Goal: Task Accomplishment & Management: Use online tool/utility

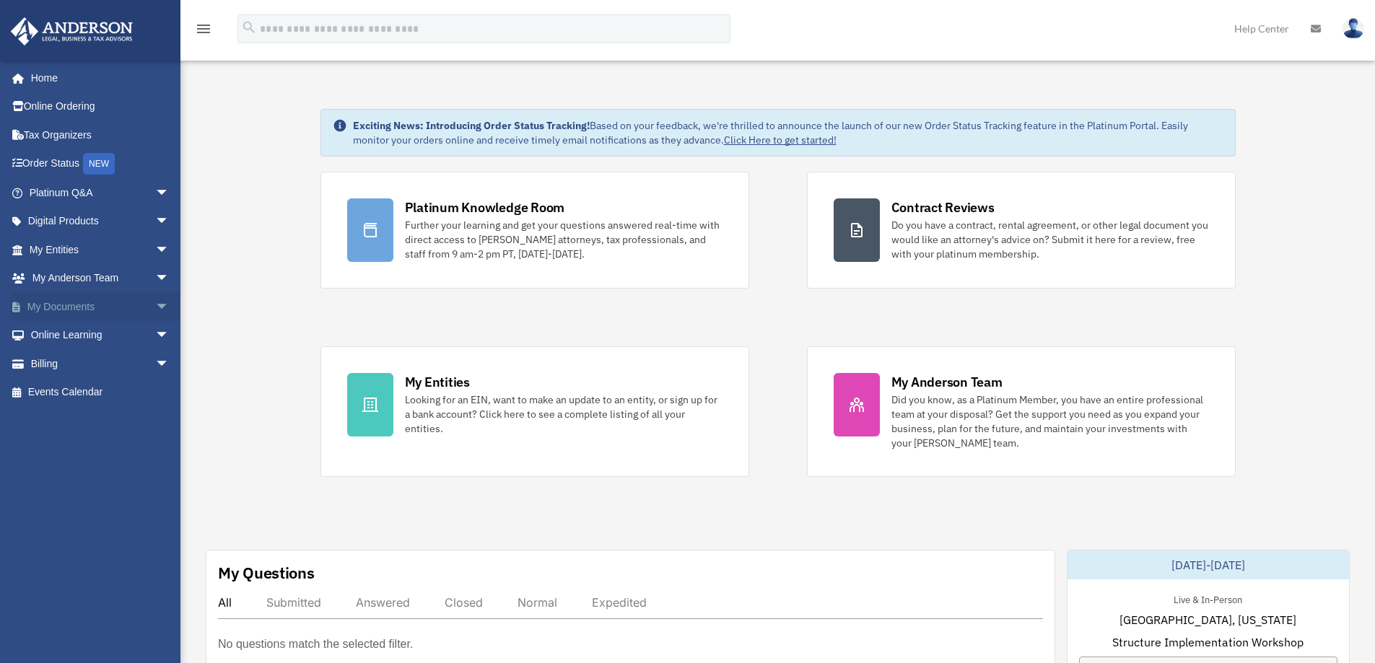
click at [155, 304] on span "arrow_drop_down" at bounding box center [169, 307] width 29 height 30
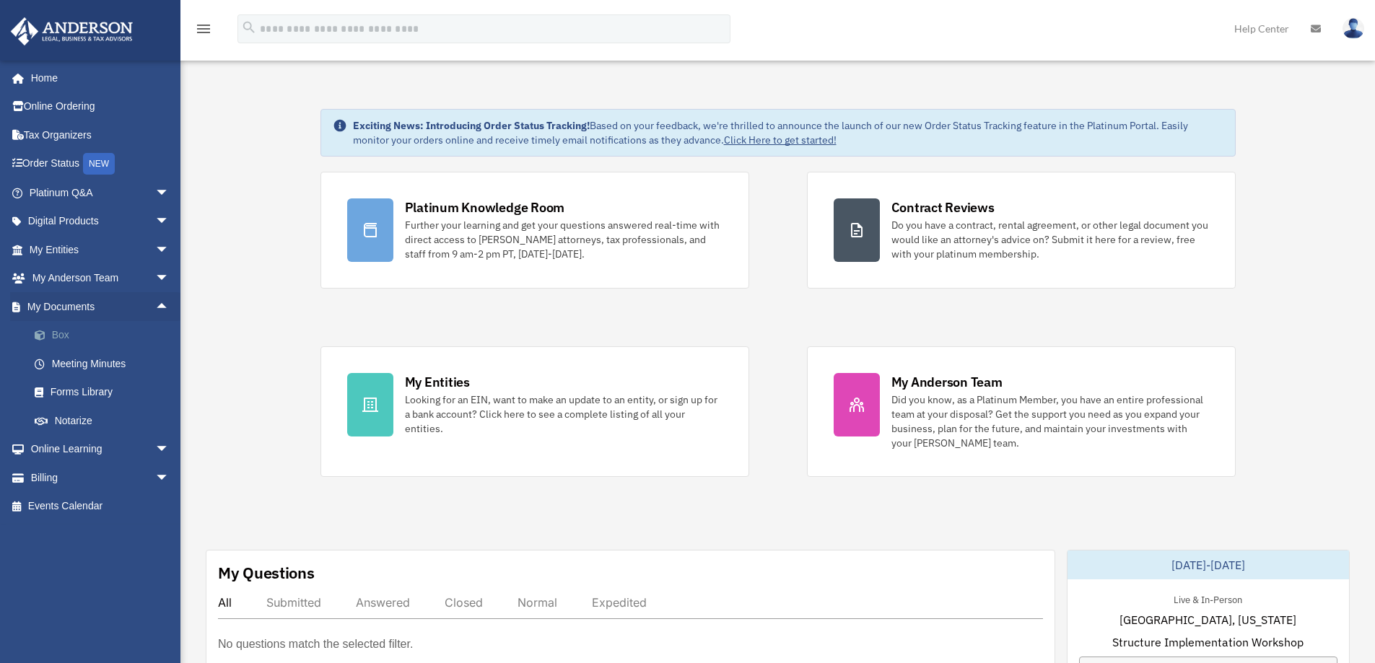
click at [58, 332] on link "Box" at bounding box center [105, 335] width 171 height 29
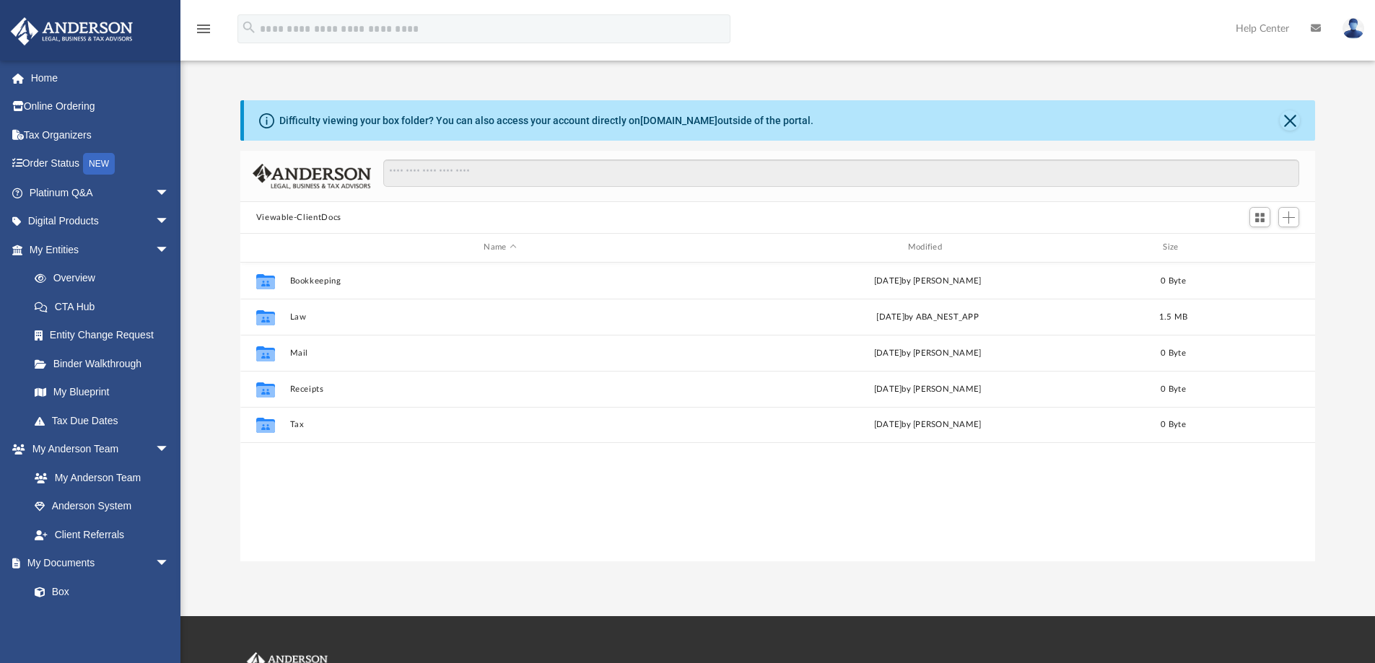
scroll to position [318, 1064]
click at [1291, 217] on span "Add" at bounding box center [1289, 217] width 12 height 12
click at [1269, 247] on li "Upload" at bounding box center [1268, 246] width 46 height 15
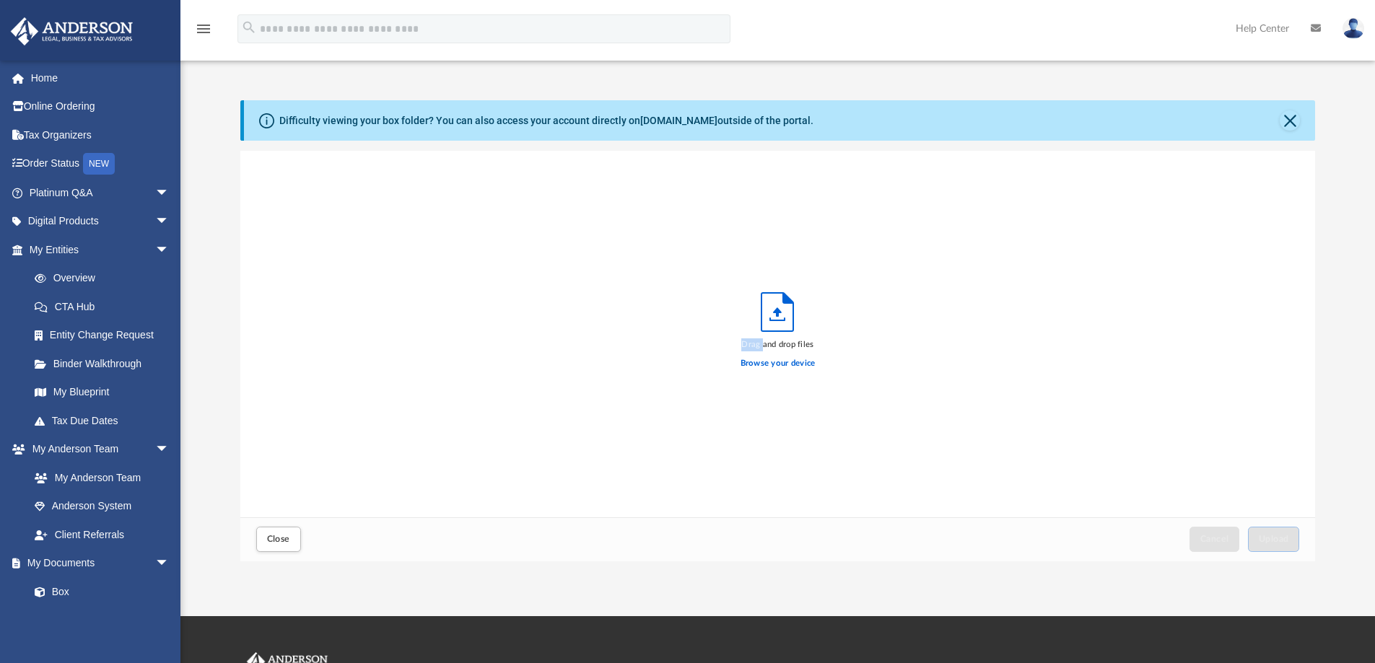
click at [1269, 247] on div "Drag and drop files Browse your device" at bounding box center [777, 334] width 1075 height 367
click at [776, 318] on icon "Upload" at bounding box center [777, 312] width 32 height 38
click at [775, 365] on label "Browse your device" at bounding box center [778, 363] width 75 height 13
click at [0, 0] on input "Browse your device" at bounding box center [0, 0] width 0 height 0
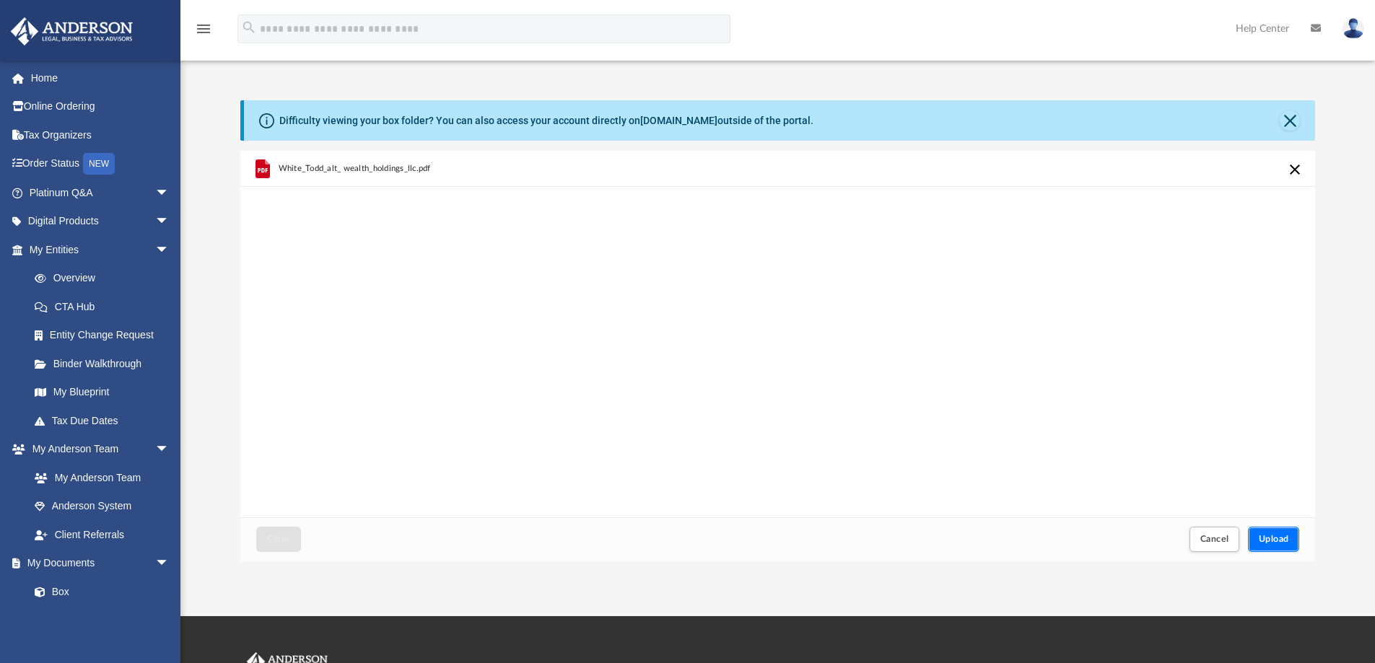
click at [1257, 538] on button "Upload" at bounding box center [1274, 539] width 52 height 25
click at [279, 546] on button "Close" at bounding box center [278, 539] width 45 height 25
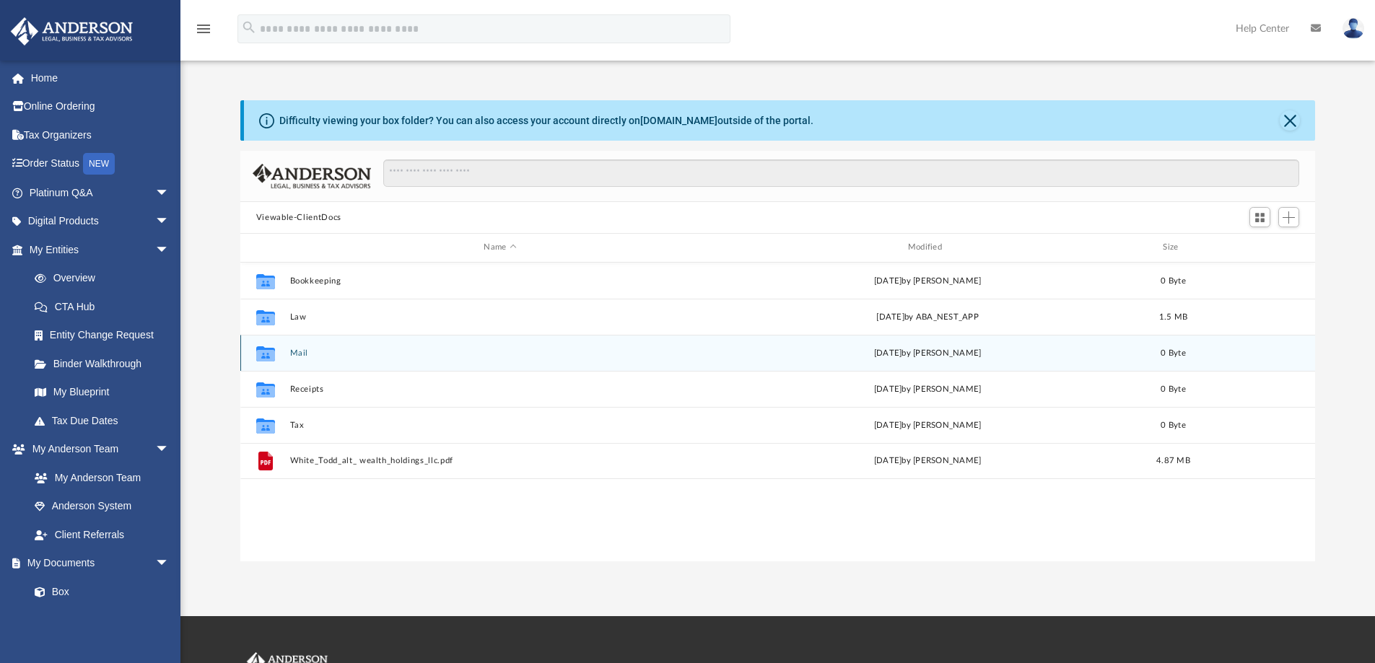
click at [309, 357] on button "Mail" at bounding box center [499, 353] width 421 height 9
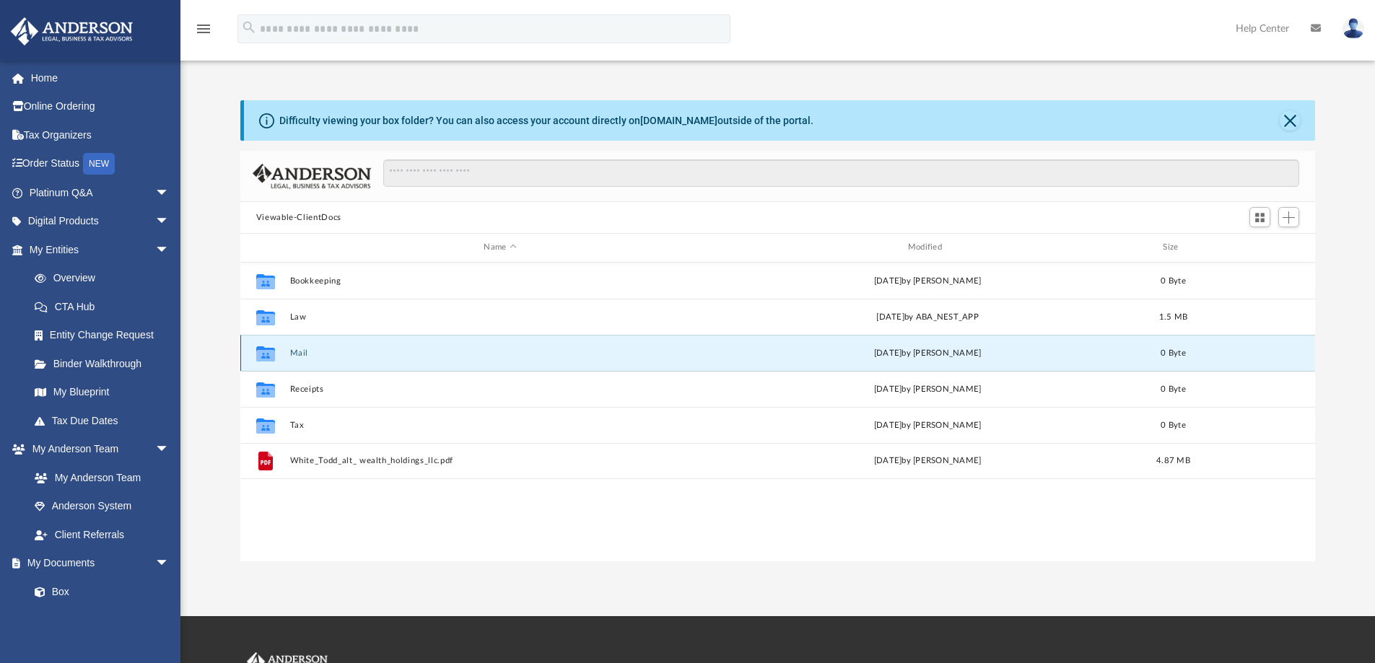
click at [309, 357] on button "Mail" at bounding box center [499, 353] width 421 height 9
